Goal: Information Seeking & Learning: Learn about a topic

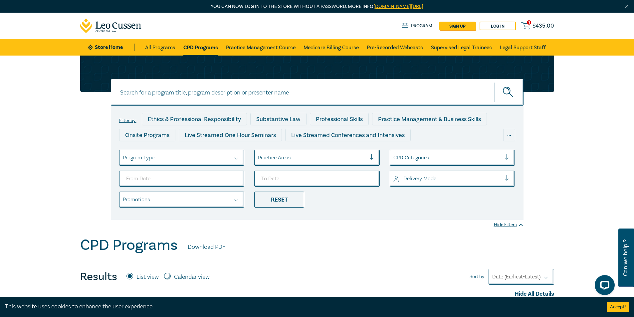
click at [332, 165] on div "Practice Areas" at bounding box center [317, 158] width 126 height 16
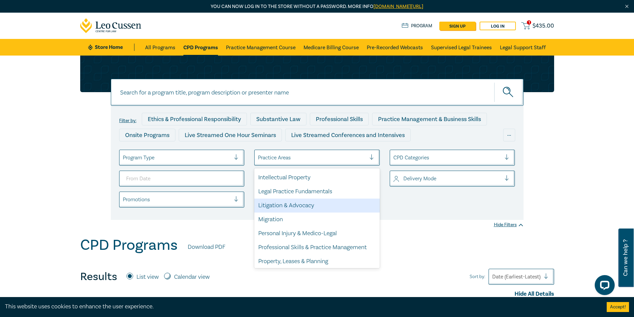
scroll to position [196, 0]
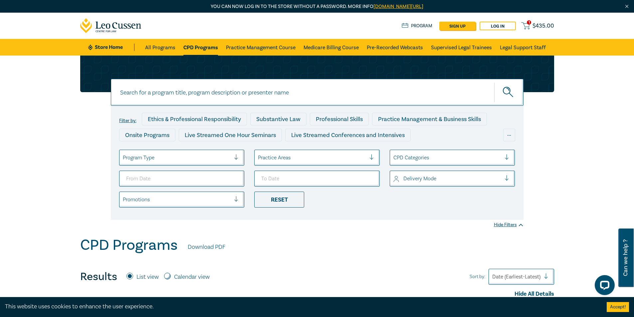
click at [440, 215] on div "Filter by: Ethics & Professional Responsibility Substantive Law Professional Sk…" at bounding box center [317, 163] width 413 height 114
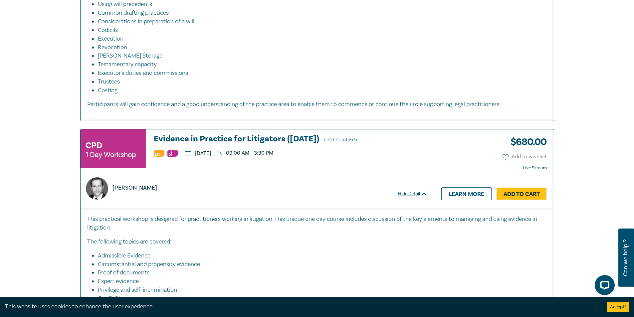
scroll to position [1631, 0]
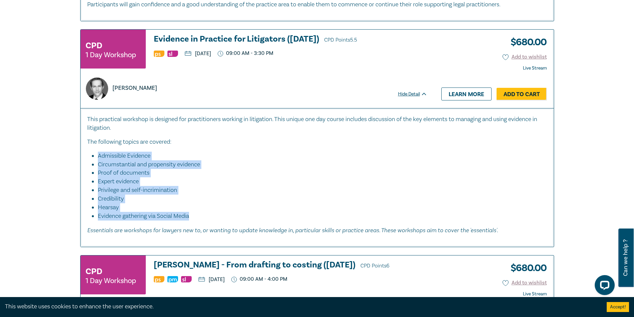
drag, startPoint x: 99, startPoint y: 165, endPoint x: 199, endPoint y: 227, distance: 117.6
click at [199, 221] on ul "Admissible Evidence Circumstantial and propensity evidence Proof of documents E…" at bounding box center [317, 186] width 460 height 69
click at [250, 221] on li "Evidence gathering via Social Media" at bounding box center [322, 216] width 449 height 9
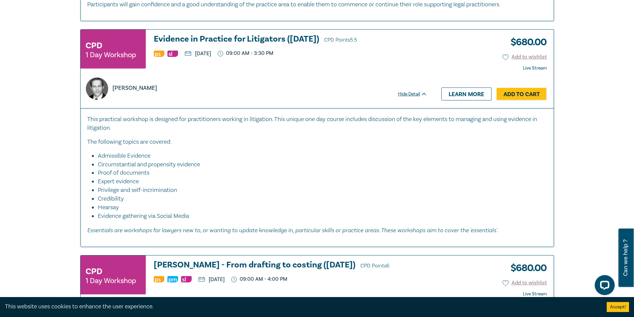
click at [315, 177] on li "Proof of documents" at bounding box center [319, 173] width 443 height 9
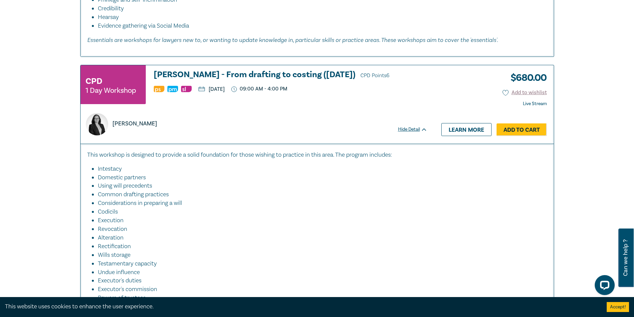
scroll to position [1831, 0]
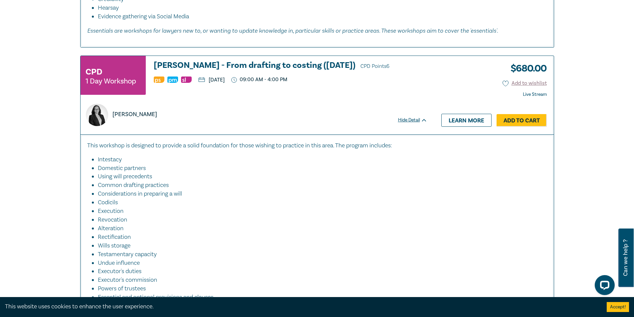
click at [331, 198] on li "Considerations in preparing a will" at bounding box center [319, 194] width 443 height 9
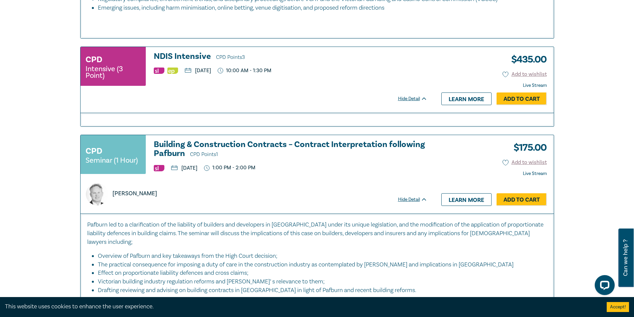
scroll to position [2963, 0]
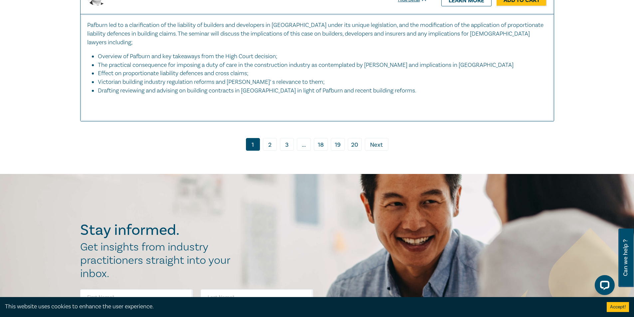
click at [270, 143] on link "2" at bounding box center [270, 144] width 14 height 13
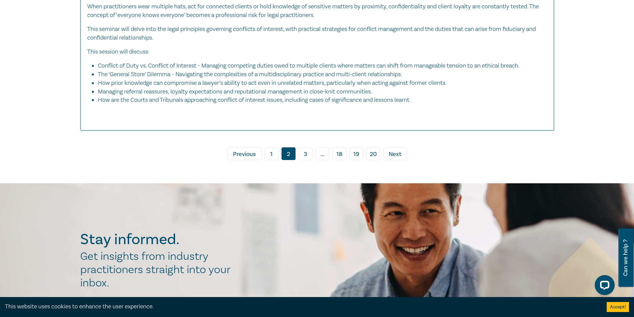
scroll to position [3229, 0]
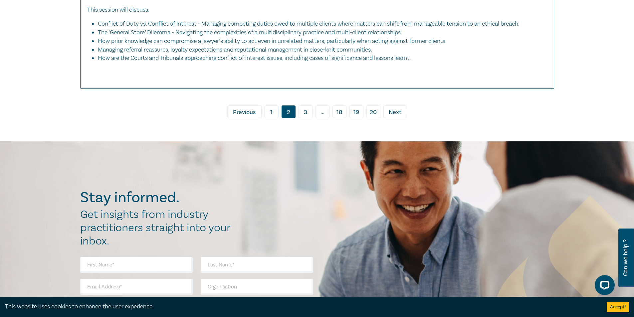
click at [302, 118] on link "3" at bounding box center [306, 112] width 14 height 13
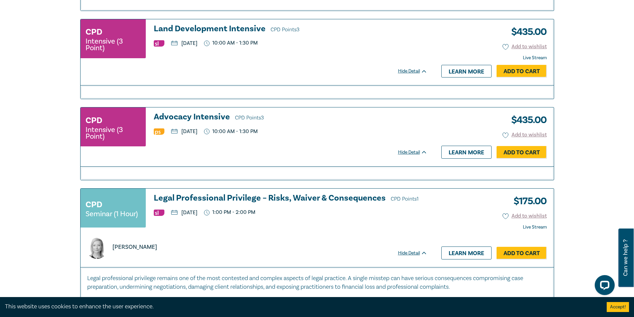
scroll to position [2564, 0]
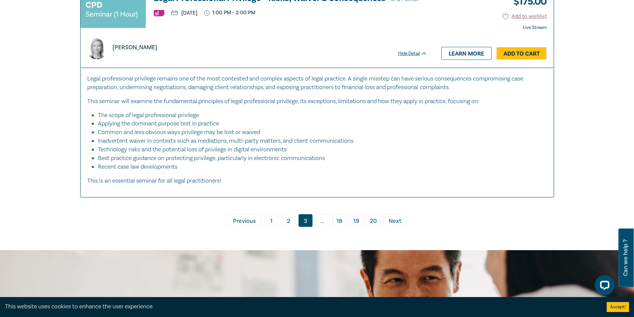
click at [358, 227] on link "19" at bounding box center [357, 220] width 14 height 13
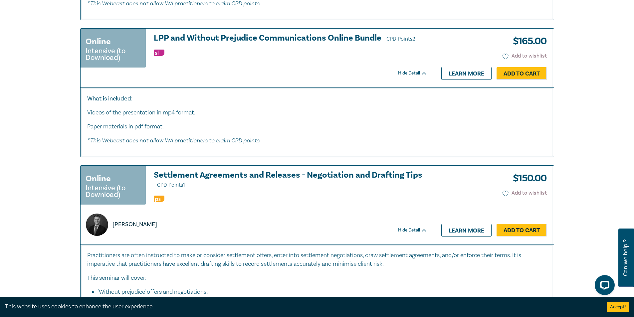
scroll to position [3396, 0]
